Goal: Check status: Check status

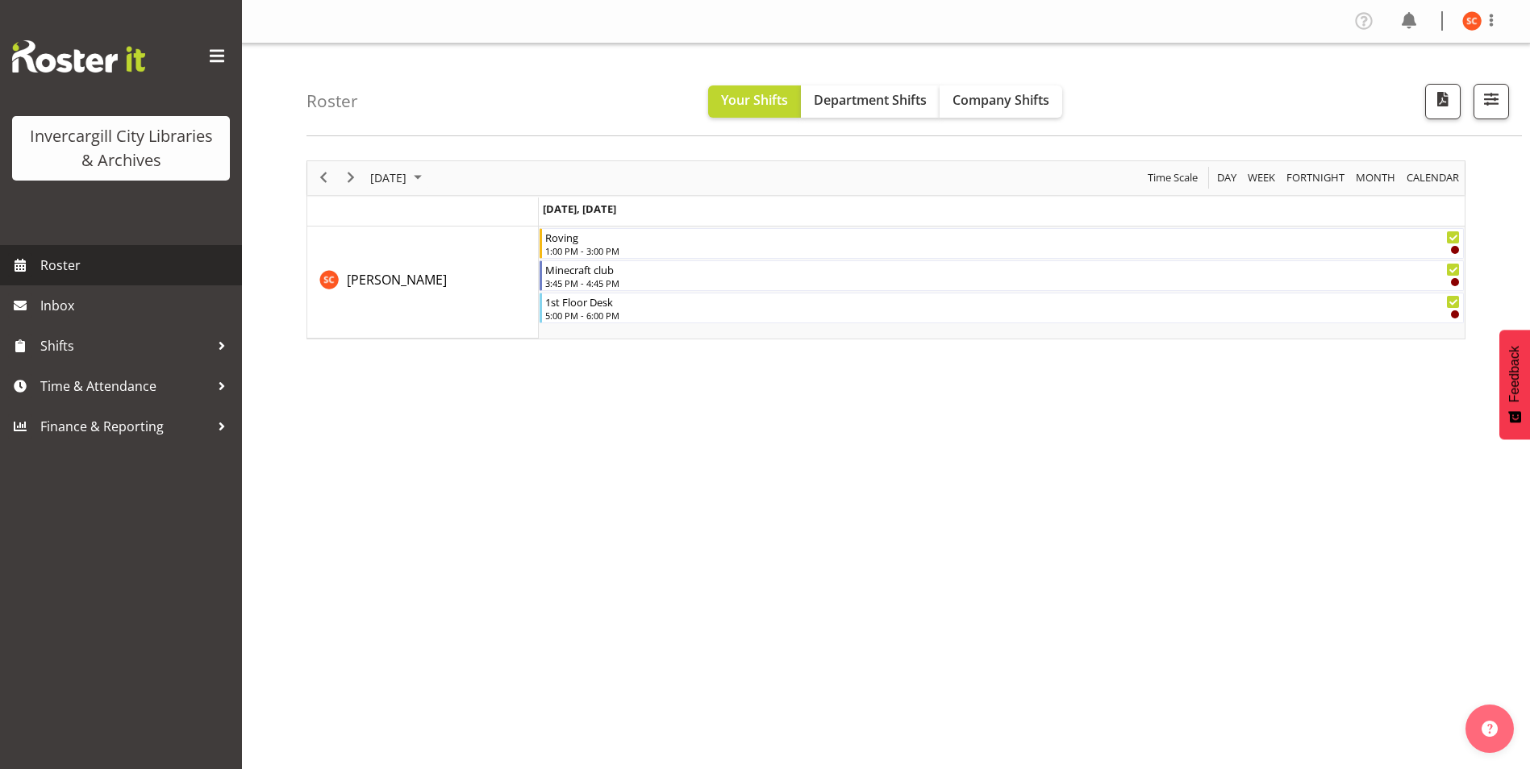
click at [80, 258] on span "Roster" at bounding box center [137, 265] width 194 height 24
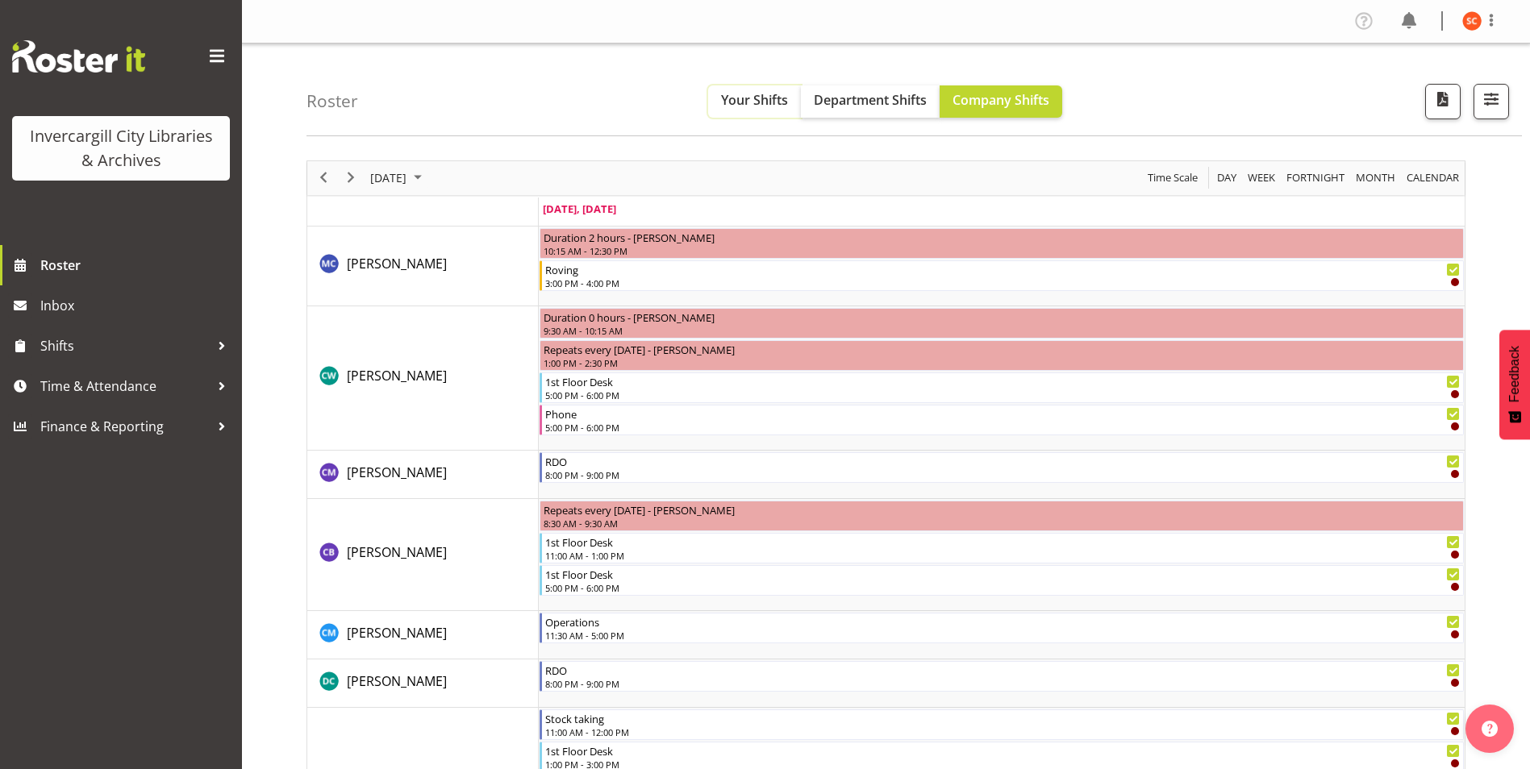
click at [757, 108] on span "Your Shifts" at bounding box center [754, 100] width 67 height 18
